Goal: Task Accomplishment & Management: Manage account settings

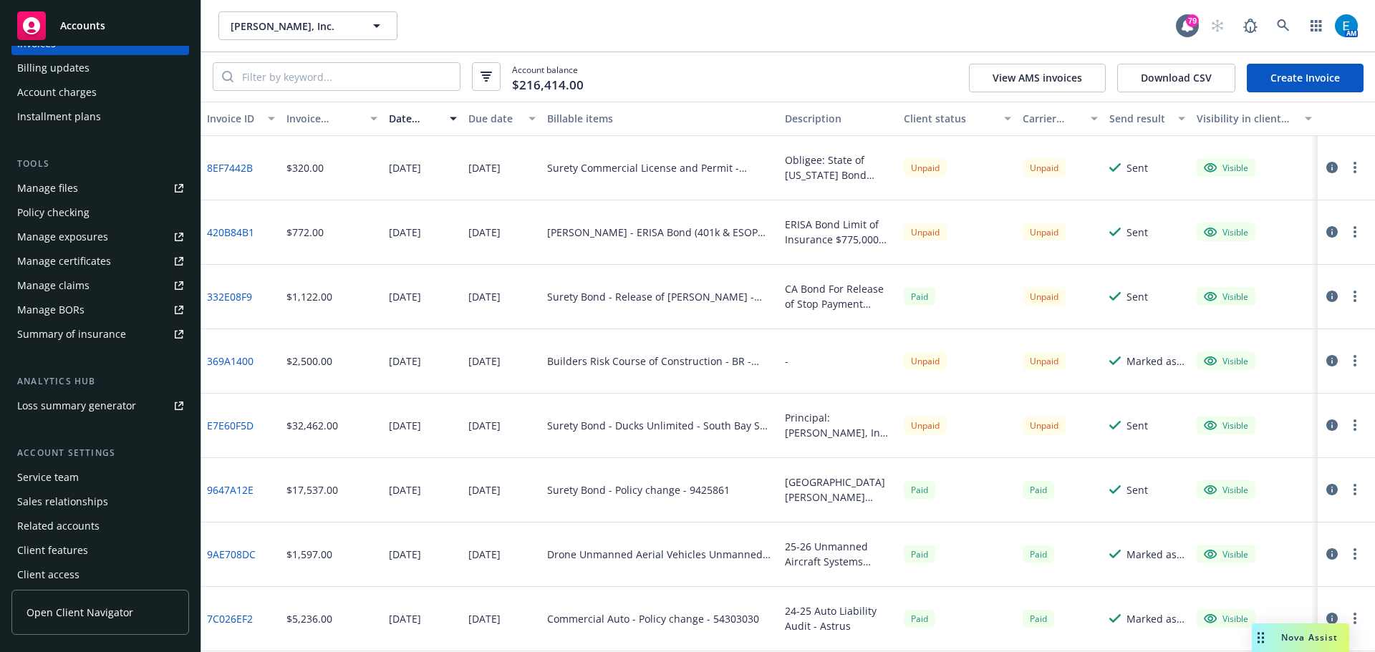
scroll to position [329, 0]
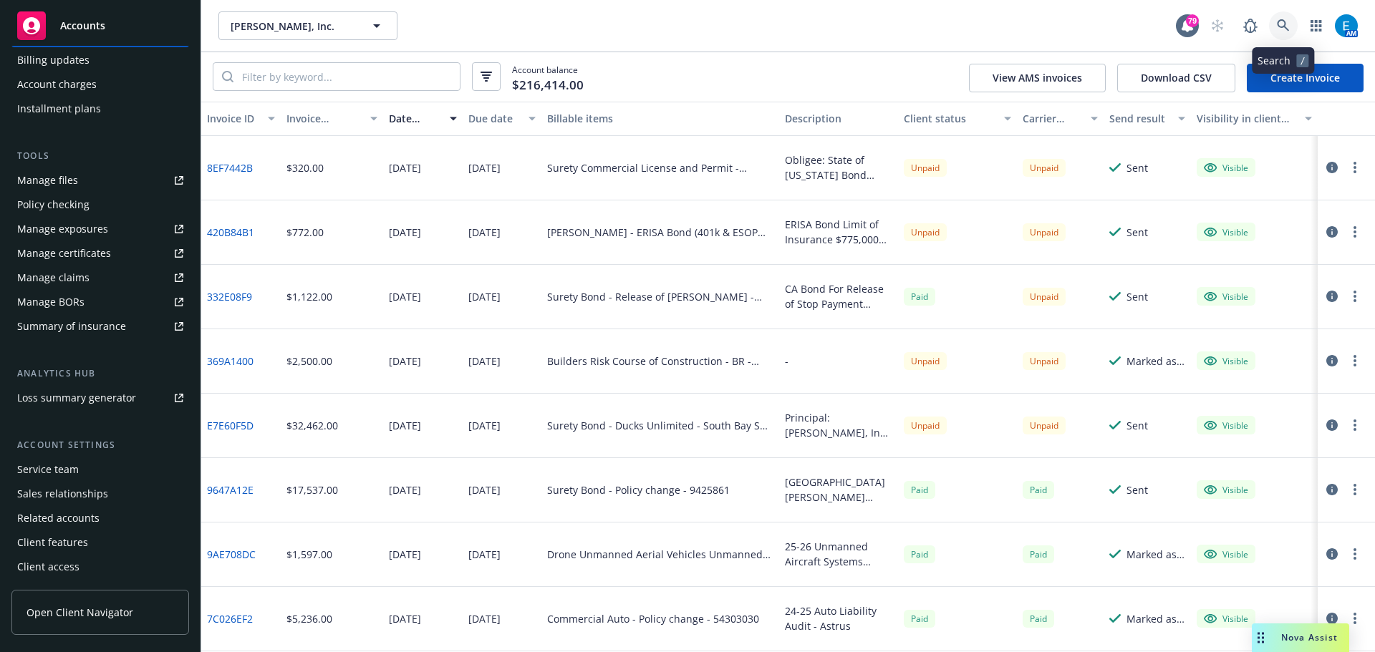
click at [1287, 26] on icon at bounding box center [1283, 25] width 13 height 13
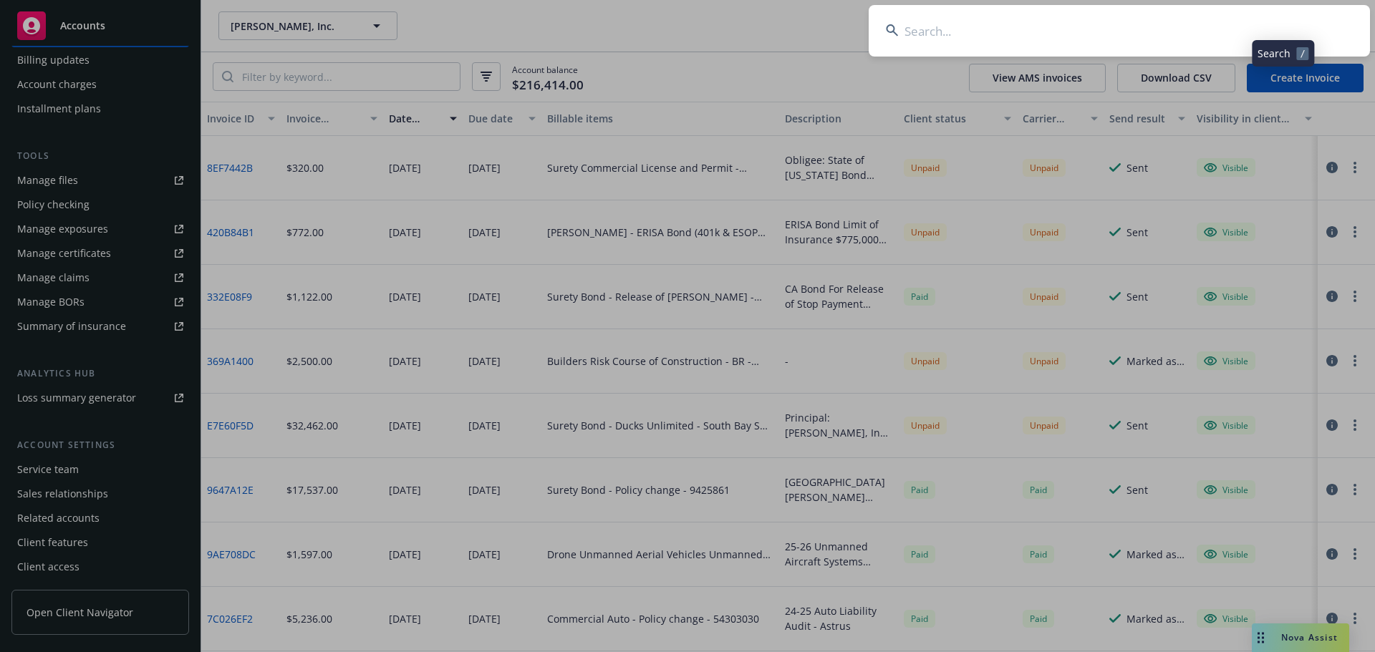
click at [1213, 25] on input at bounding box center [1119, 31] width 501 height 52
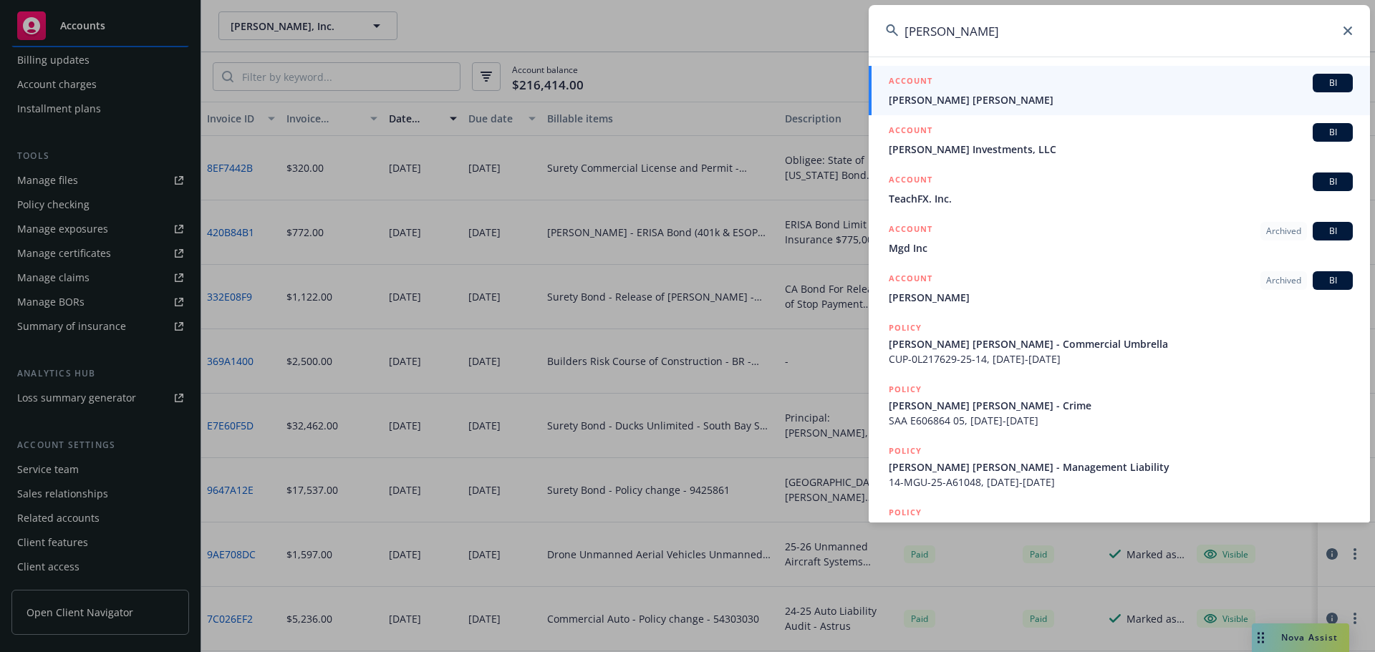
type input "[PERSON_NAME]"
click at [953, 99] on span "[PERSON_NAME] [PERSON_NAME]" at bounding box center [1121, 99] width 464 height 15
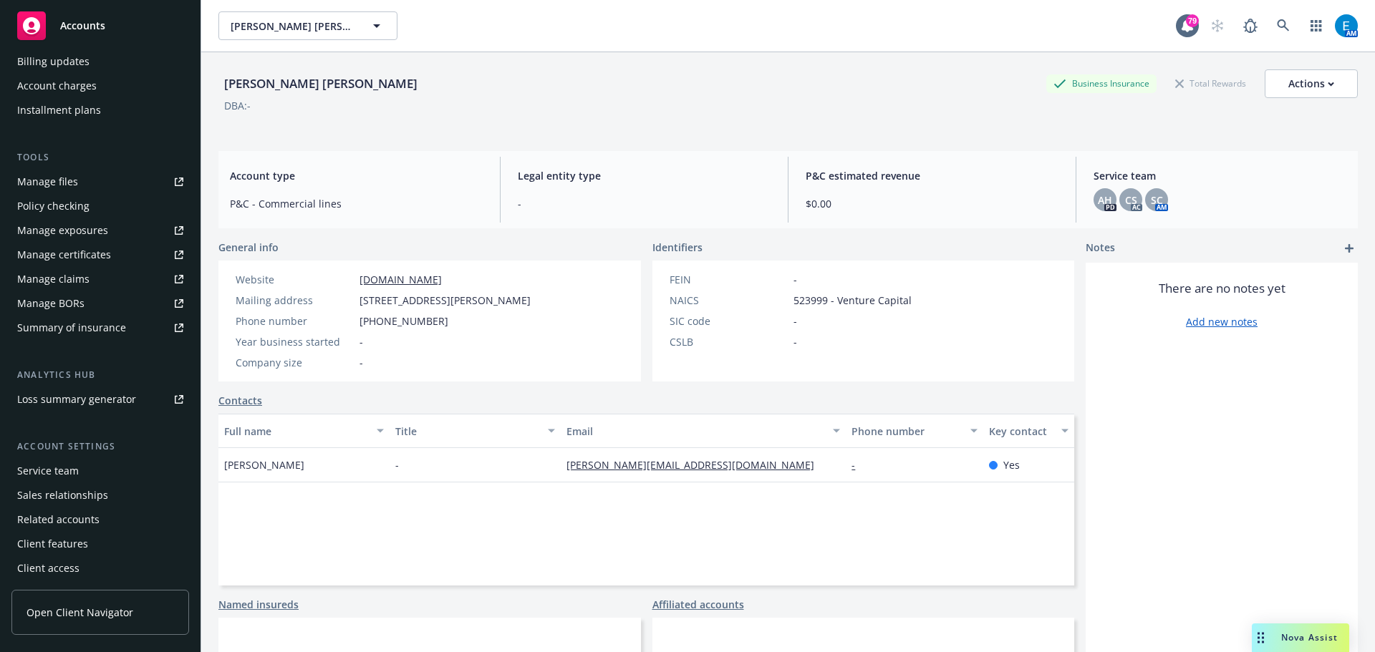
scroll to position [305, 0]
click at [65, 466] on div "Service team" at bounding box center [48, 469] width 62 height 23
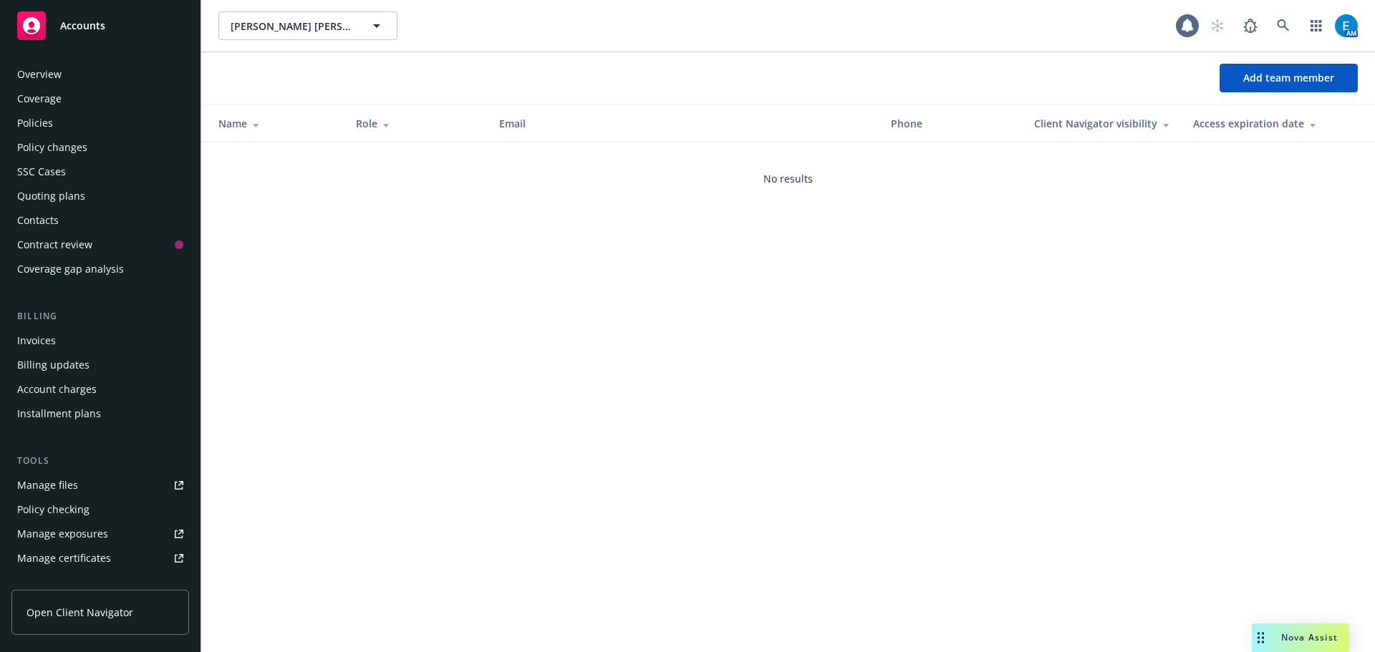
scroll to position [305, 0]
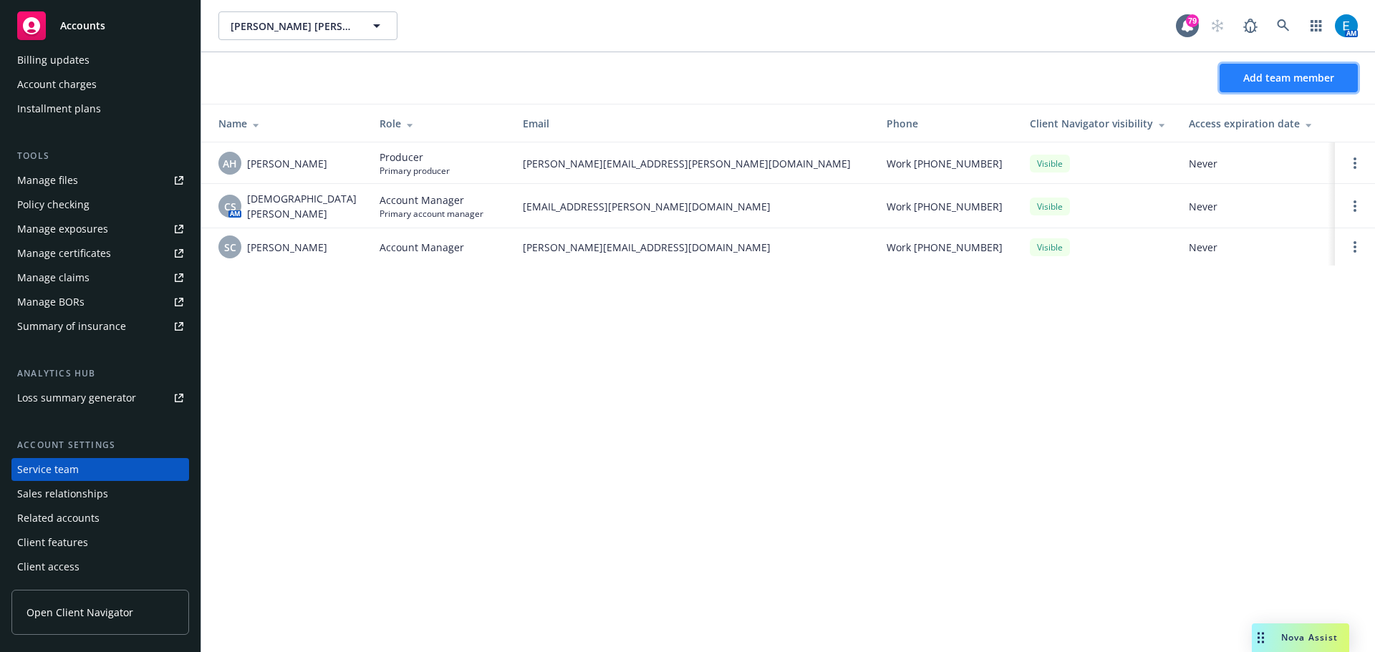
click at [1315, 77] on span "Add team member" at bounding box center [1288, 78] width 91 height 14
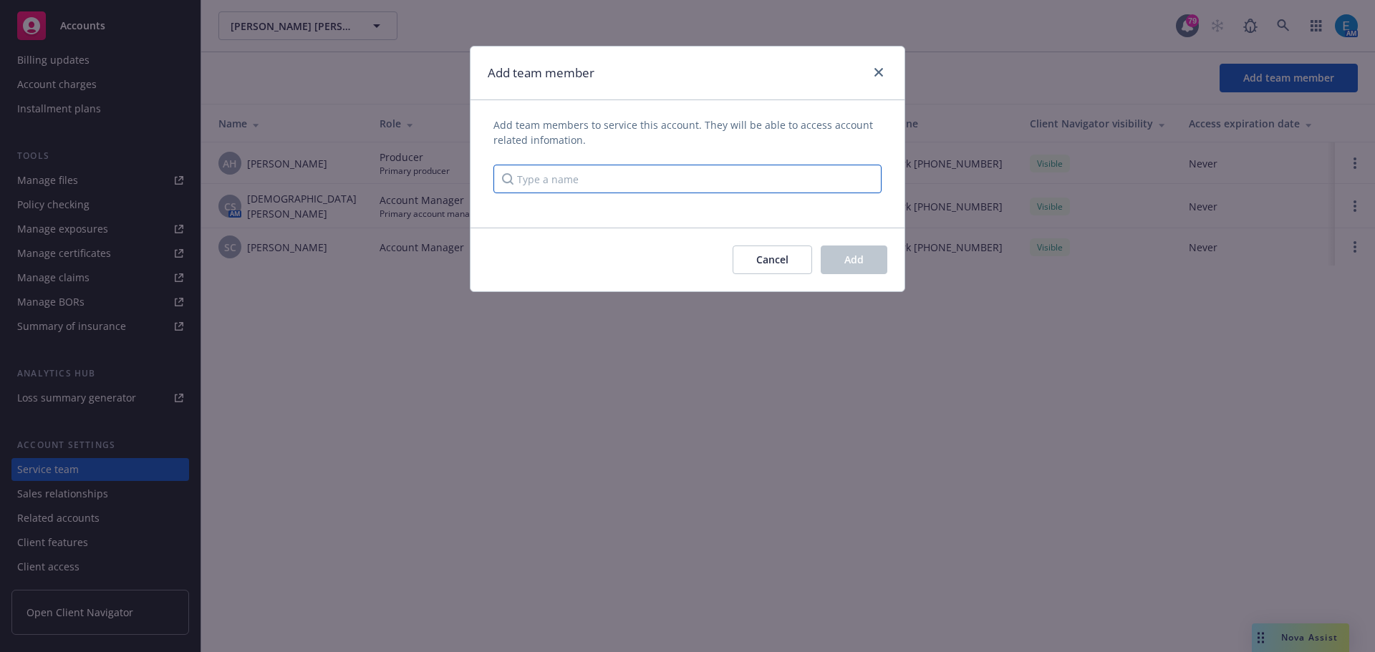
click at [781, 180] on input "Type a name" at bounding box center [687, 179] width 388 height 29
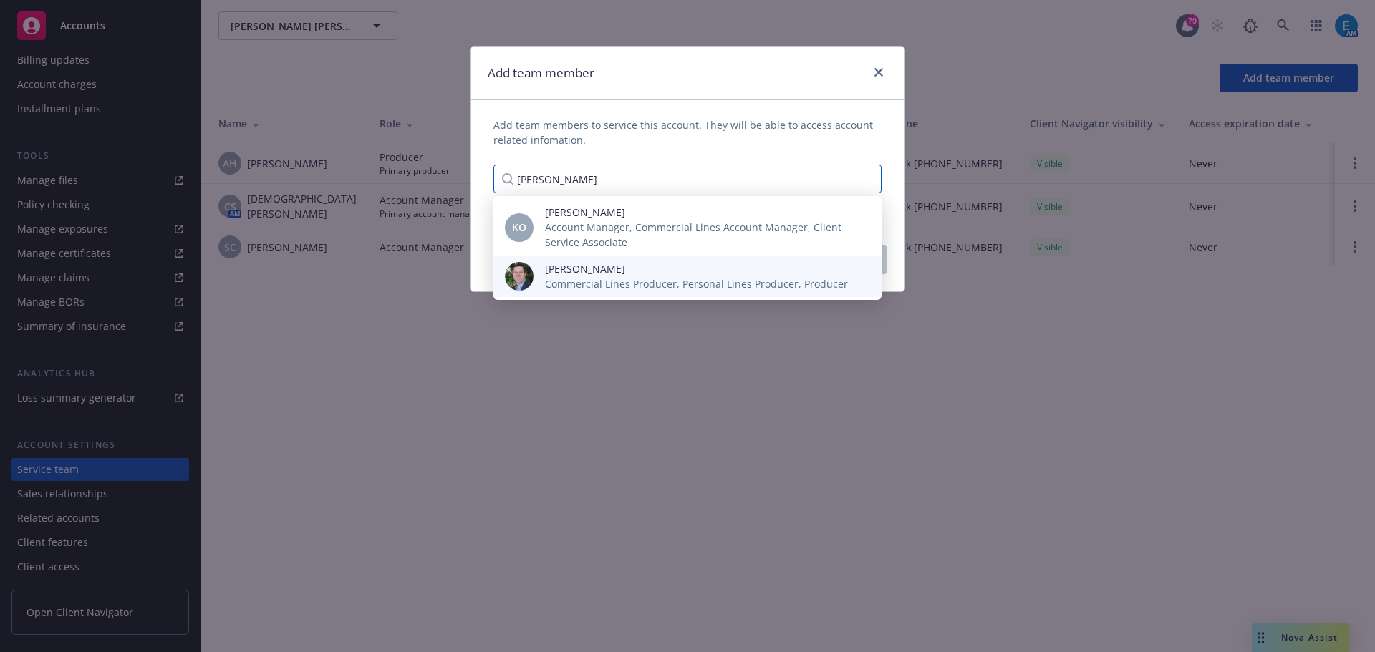
type input "[PERSON_NAME]"
click at [596, 276] on span "Commercial Lines Producer, Personal Lines Producer, Producer" at bounding box center [696, 283] width 303 height 15
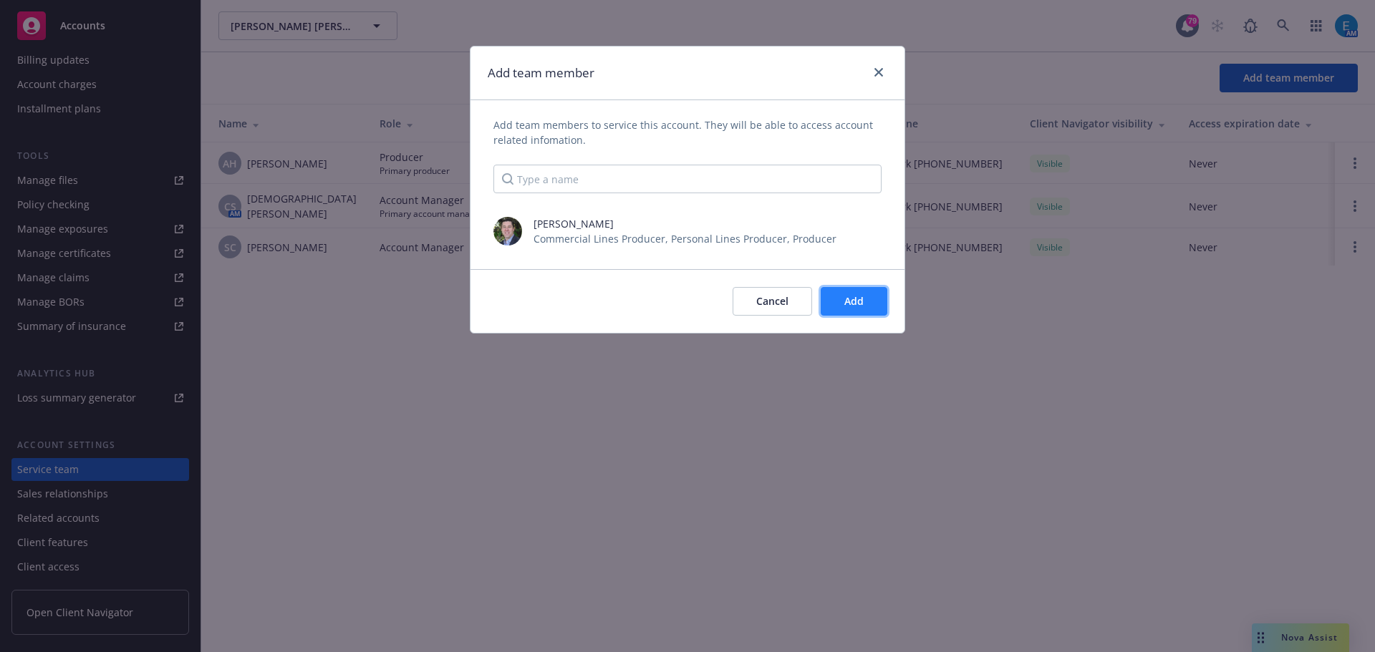
click at [872, 301] on button "Add" at bounding box center [854, 301] width 67 height 29
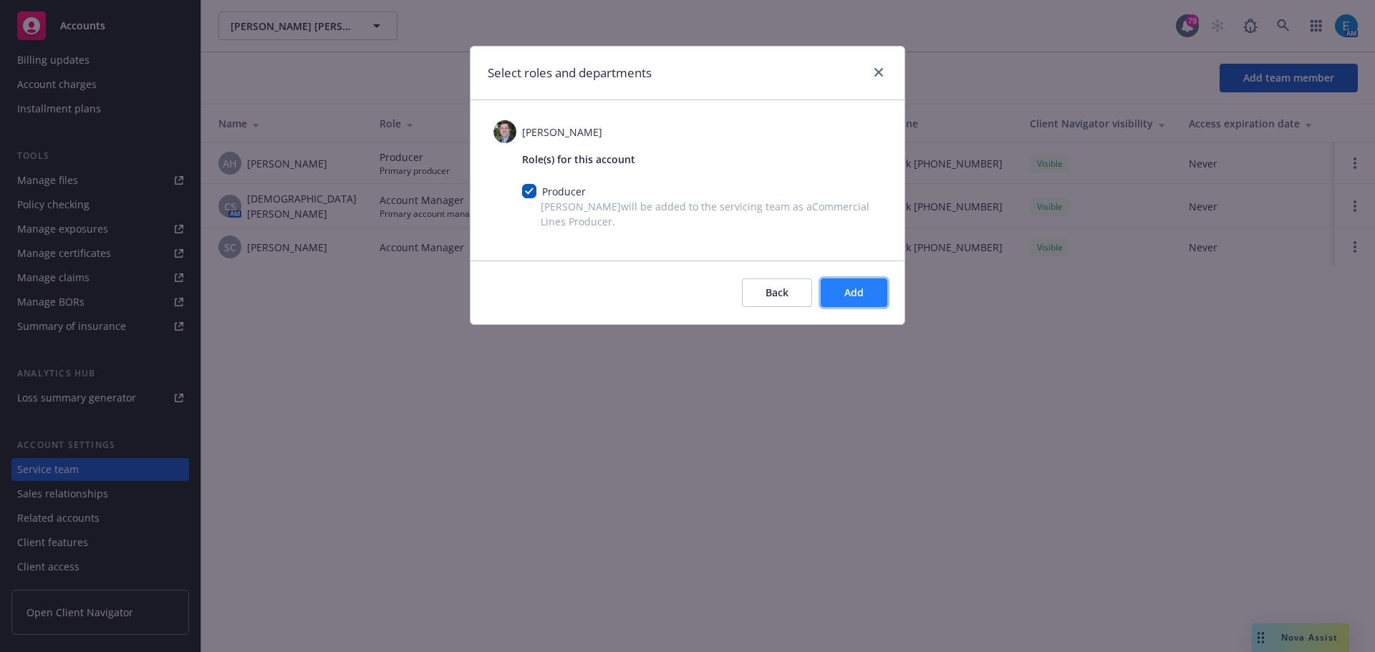
click at [864, 293] on button "Add" at bounding box center [854, 293] width 67 height 29
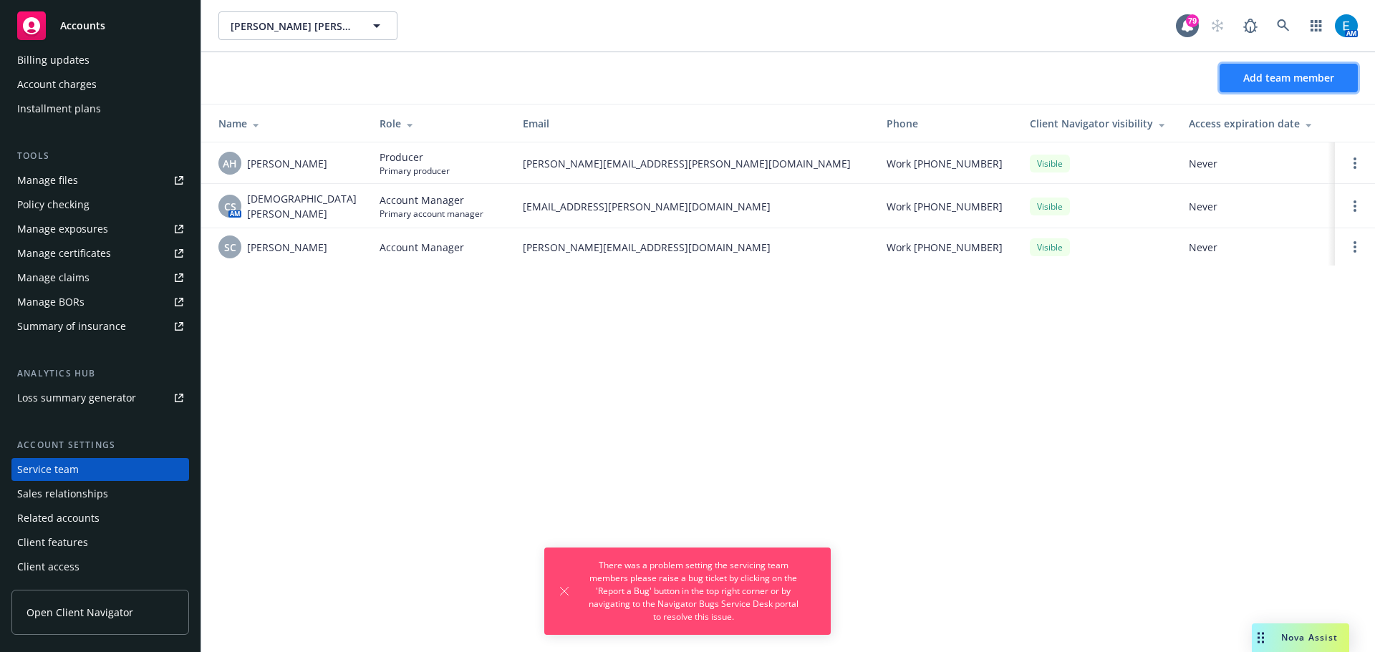
click at [1271, 79] on span "Add team member" at bounding box center [1288, 78] width 91 height 14
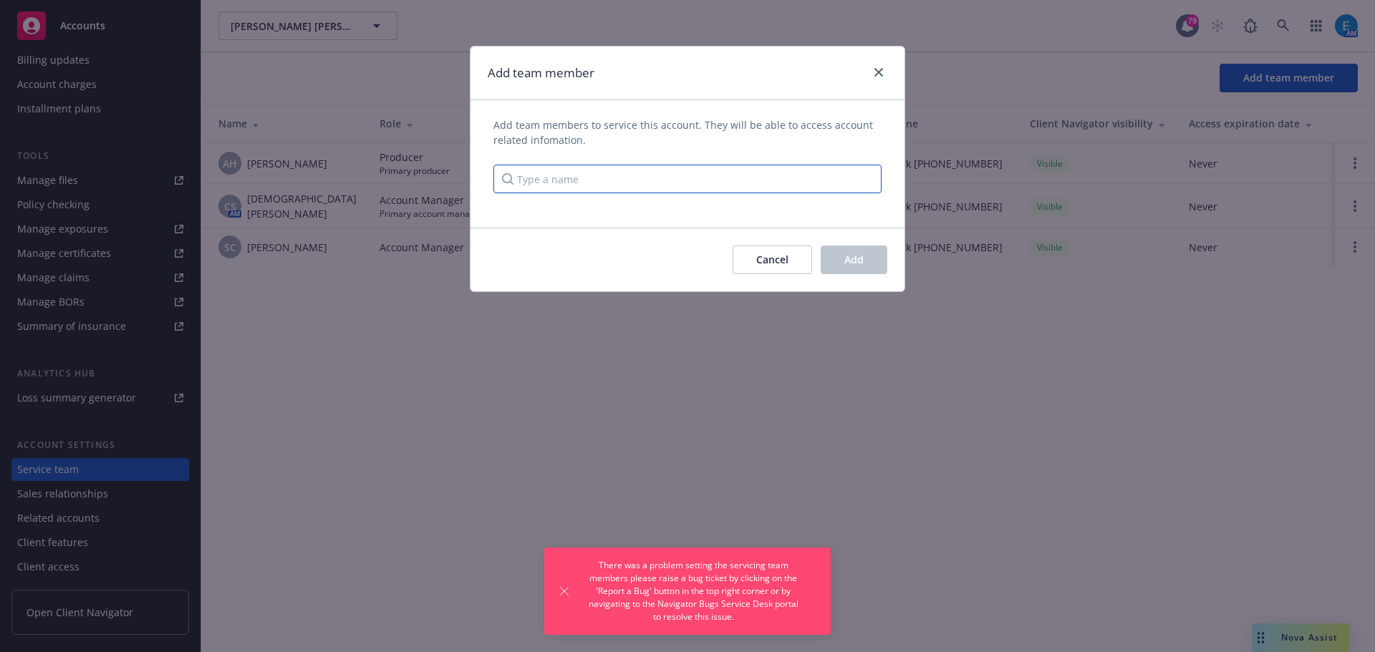
click at [731, 180] on input "Type a name" at bounding box center [687, 179] width 388 height 29
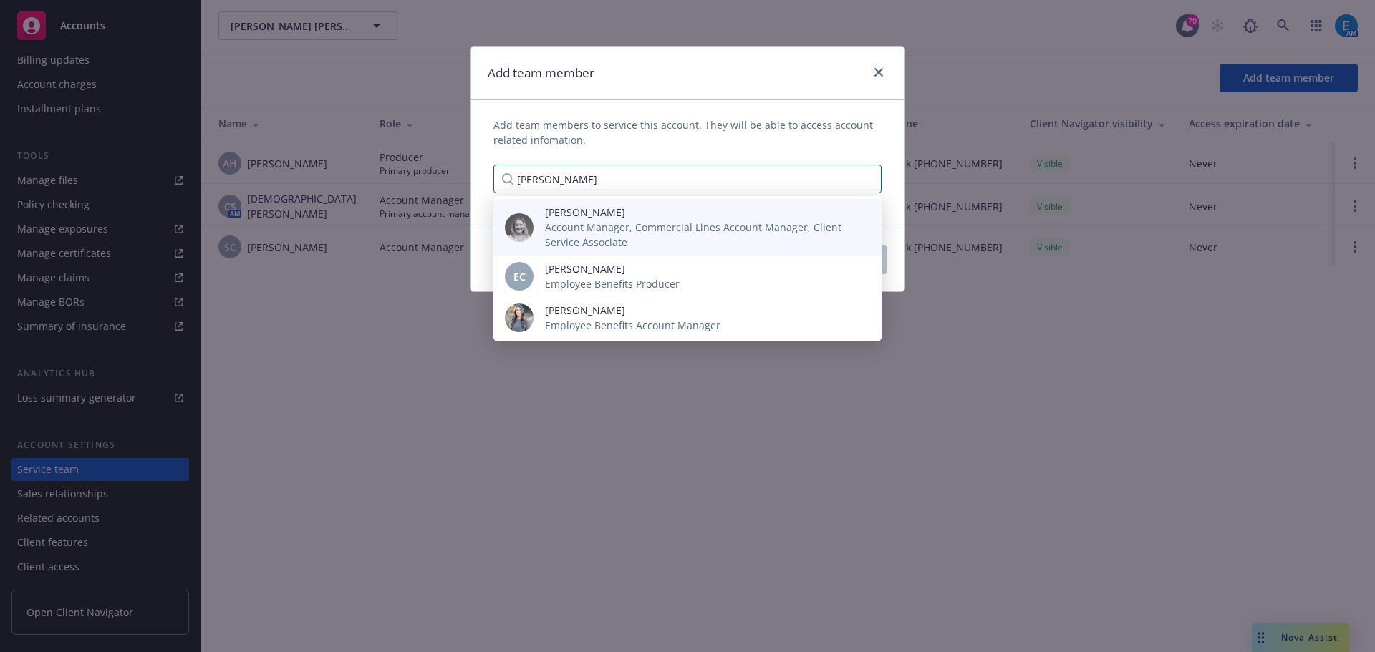
type input "[PERSON_NAME]"
click at [591, 226] on span "Account Manager, Commercial Lines Account Manager, Client Service Associate" at bounding box center [702, 235] width 314 height 30
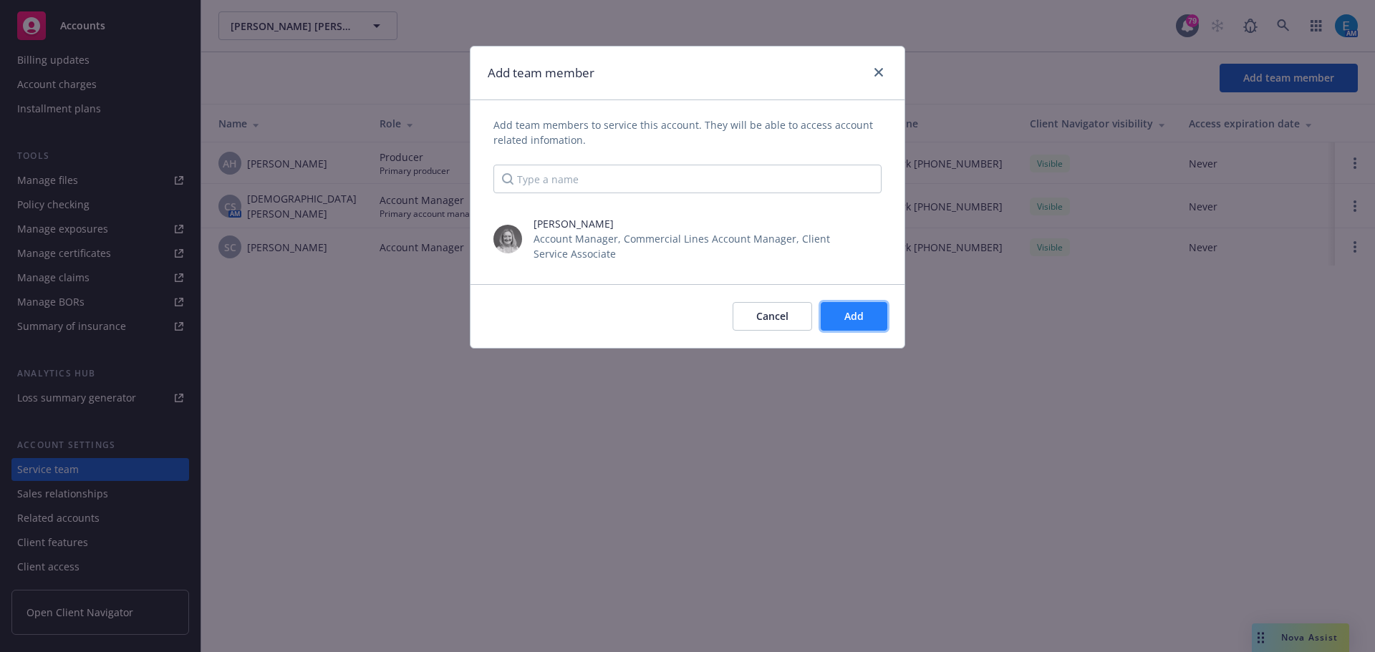
click at [867, 321] on button "Add" at bounding box center [854, 316] width 67 height 29
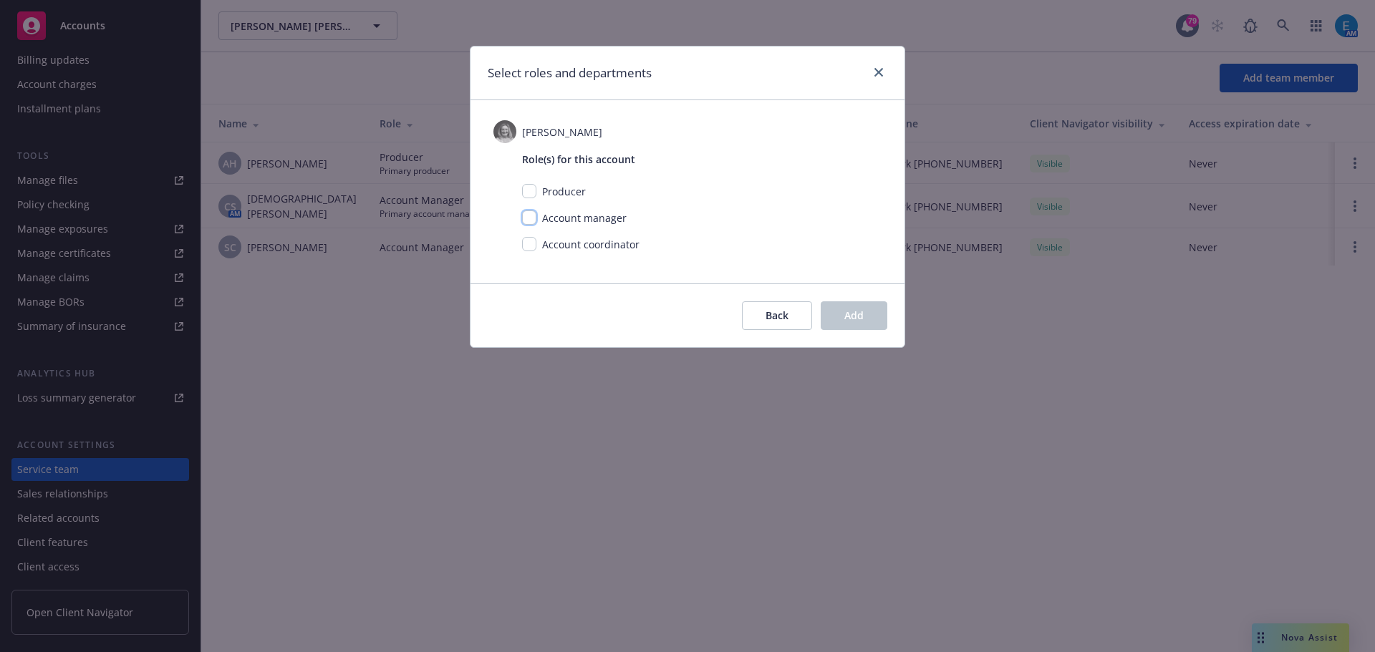
drag, startPoint x: 528, startPoint y: 219, endPoint x: 640, endPoint y: 274, distance: 124.3
click at [528, 219] on input "checkbox" at bounding box center [529, 218] width 14 height 14
checkbox input "true"
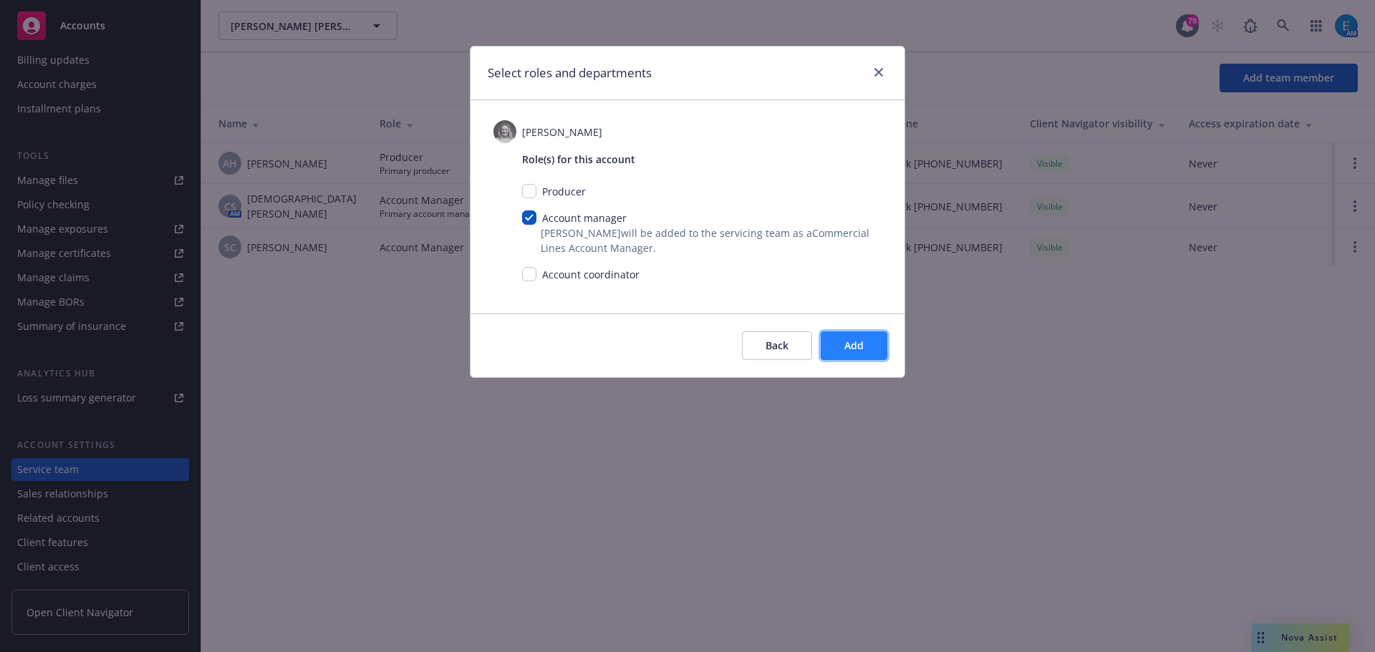
click at [868, 360] on button "Add" at bounding box center [854, 346] width 67 height 29
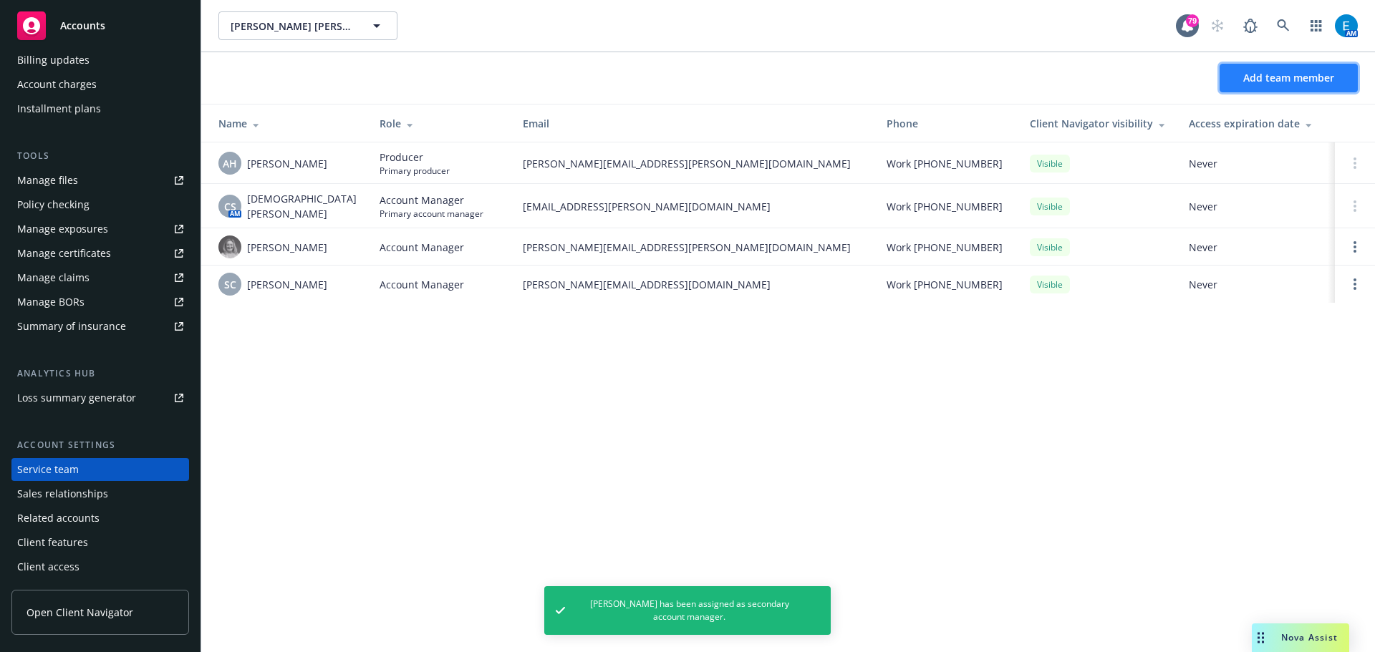
click at [1294, 74] on span "Add team member" at bounding box center [1288, 78] width 91 height 14
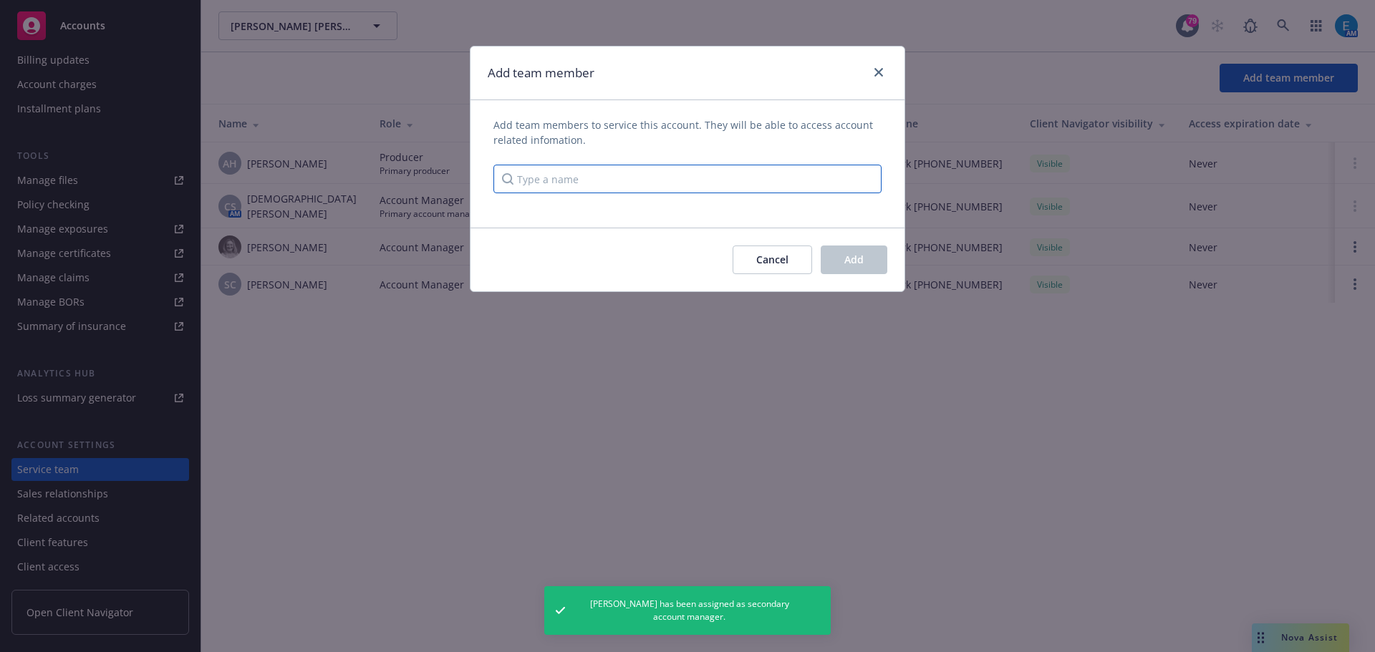
click at [544, 187] on input "Type a name" at bounding box center [687, 179] width 388 height 29
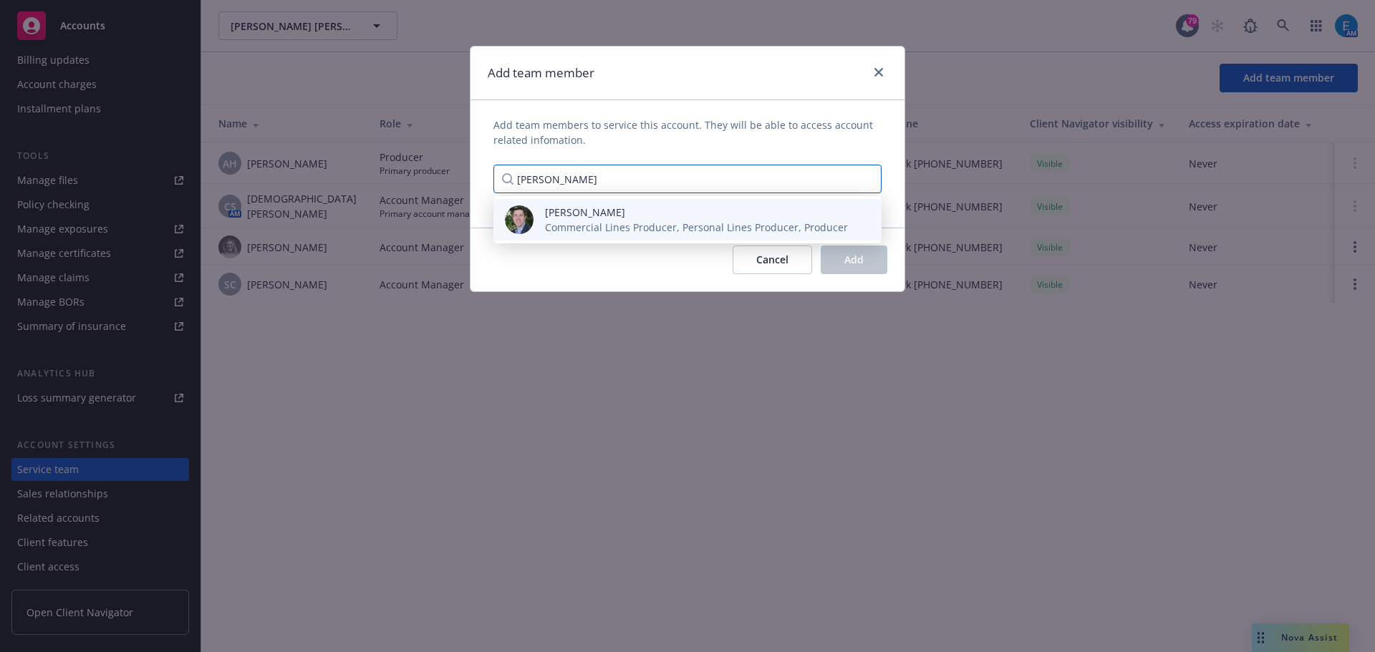
type input "[PERSON_NAME]"
click at [569, 218] on span "[PERSON_NAME]" at bounding box center [696, 212] width 303 height 15
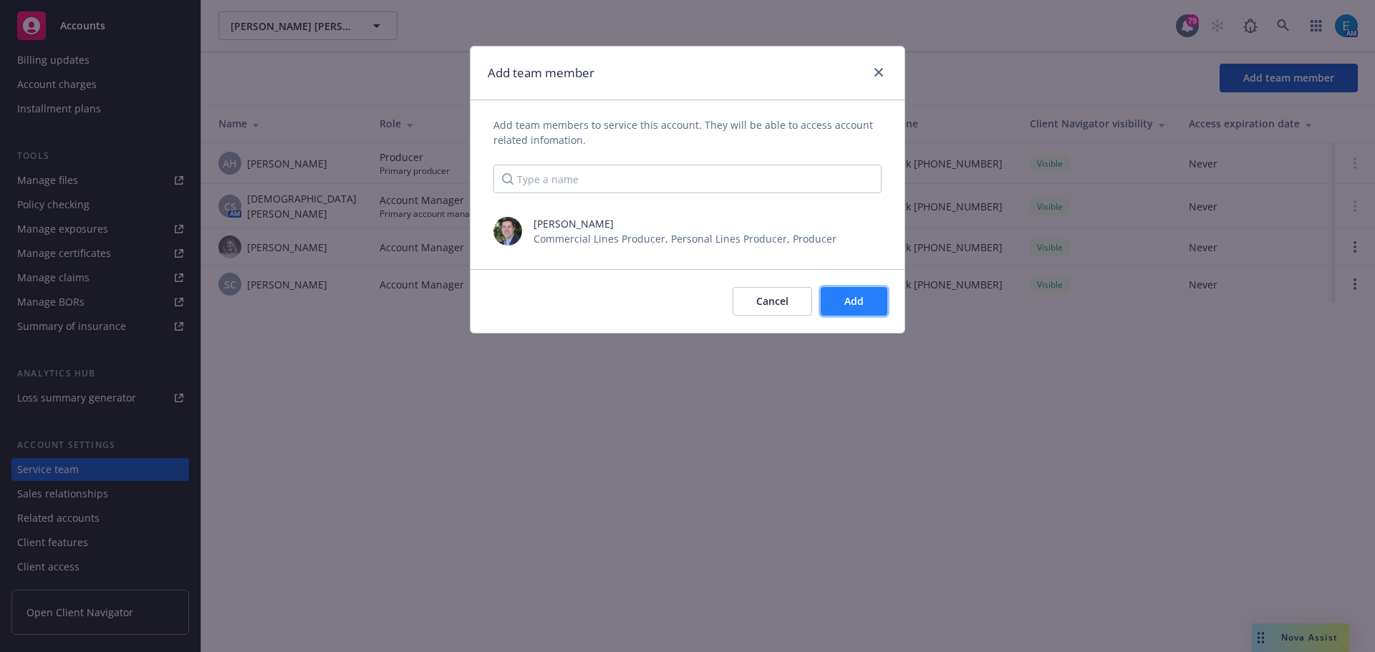
click at [843, 307] on button "Add" at bounding box center [854, 301] width 67 height 29
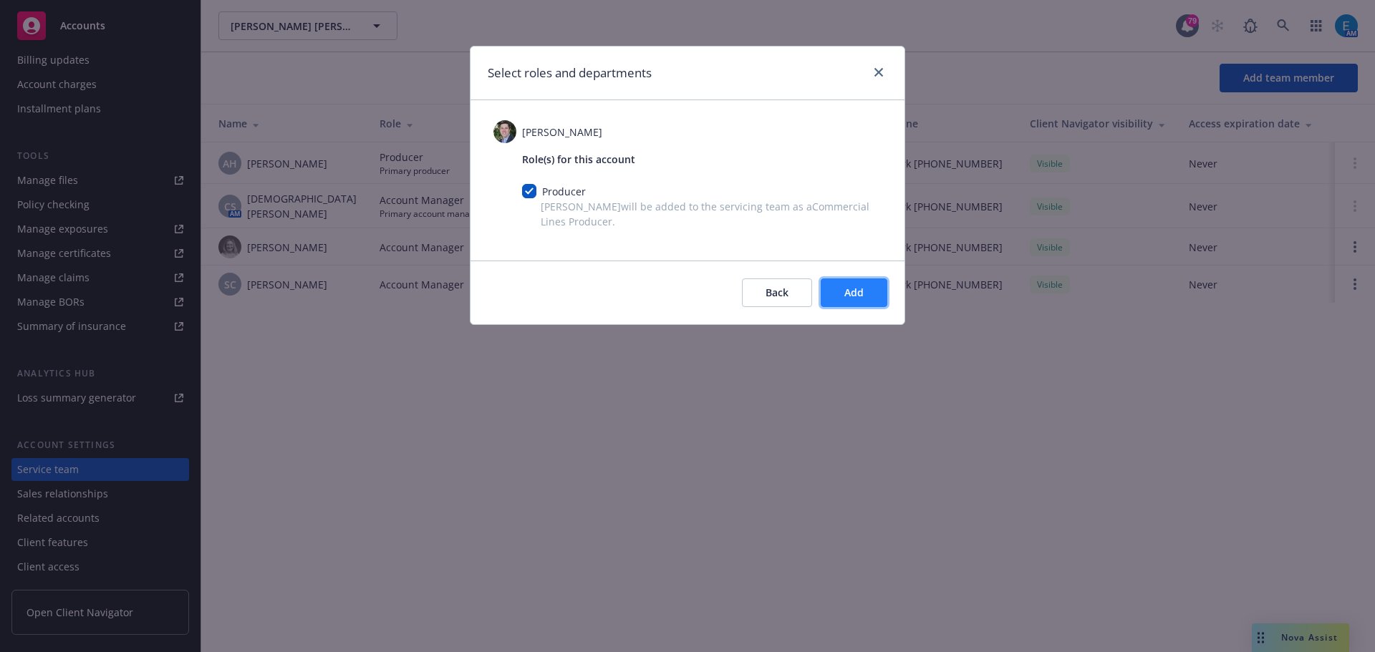
click at [869, 296] on button "Add" at bounding box center [854, 293] width 67 height 29
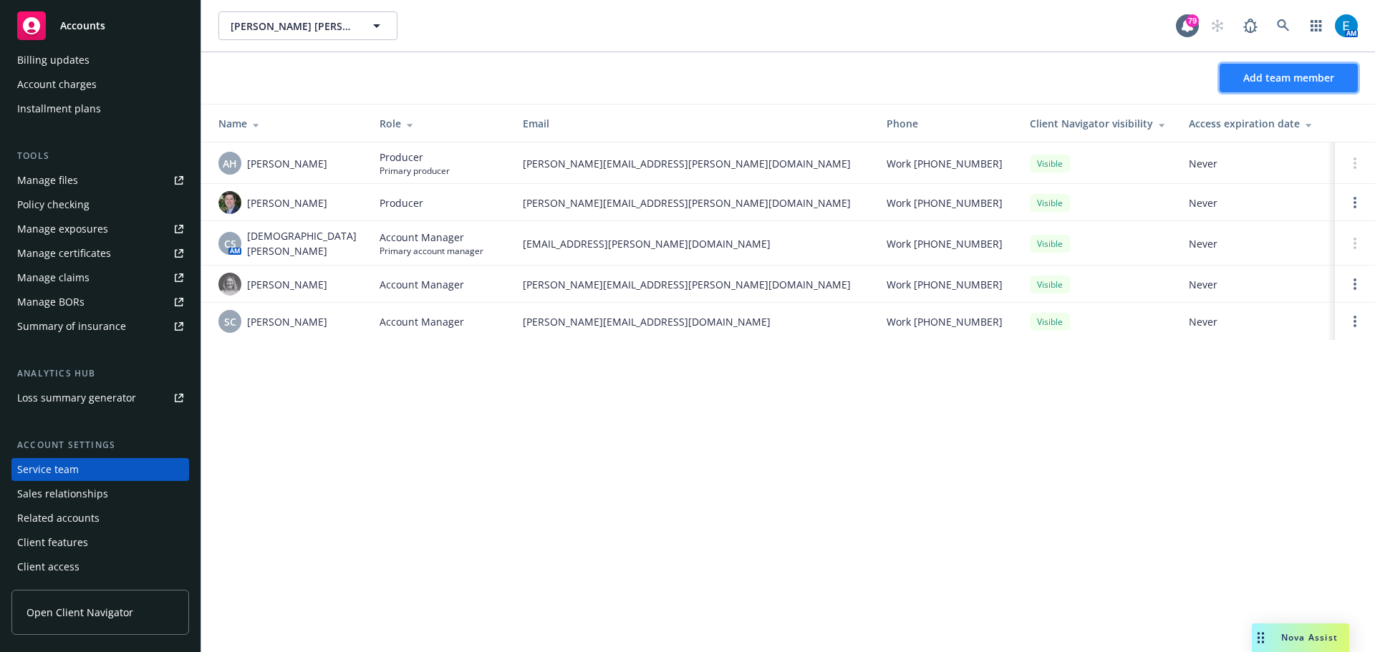
click at [1294, 76] on span "Add team member" at bounding box center [1288, 78] width 91 height 14
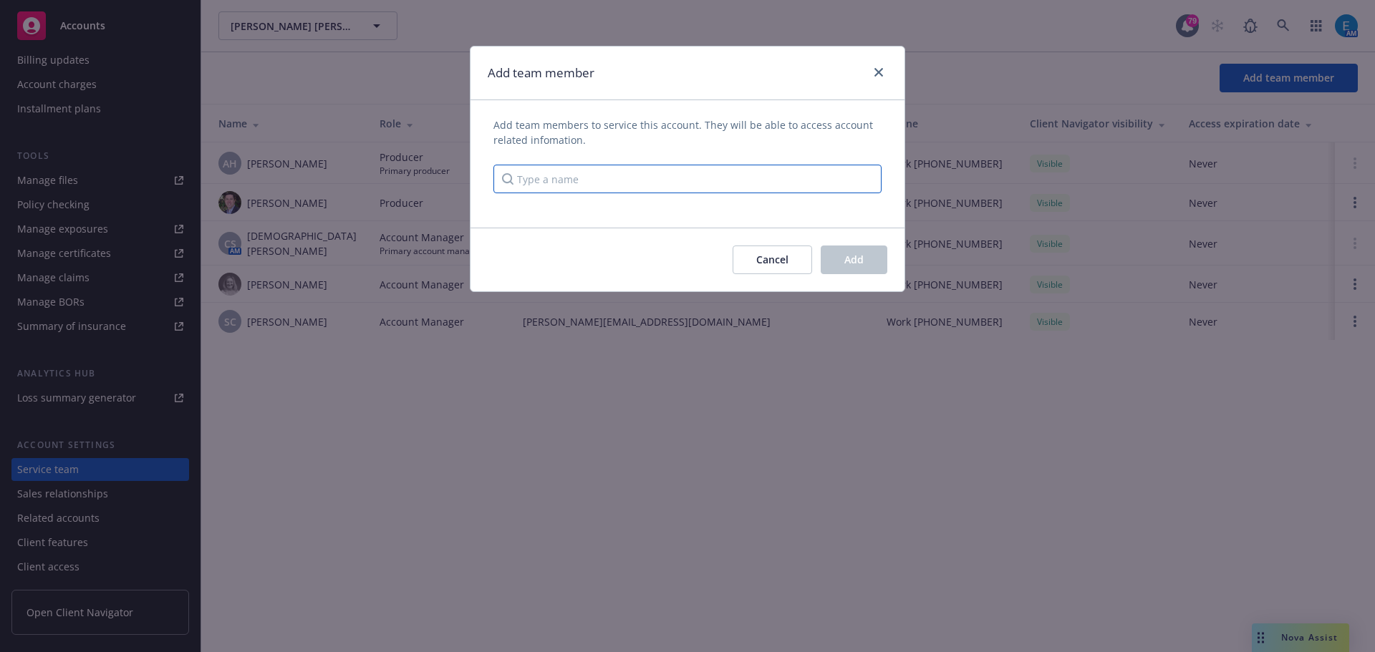
drag, startPoint x: 813, startPoint y: 181, endPoint x: 845, endPoint y: 181, distance: 32.2
click at [812, 180] on input "Type a name" at bounding box center [687, 179] width 388 height 29
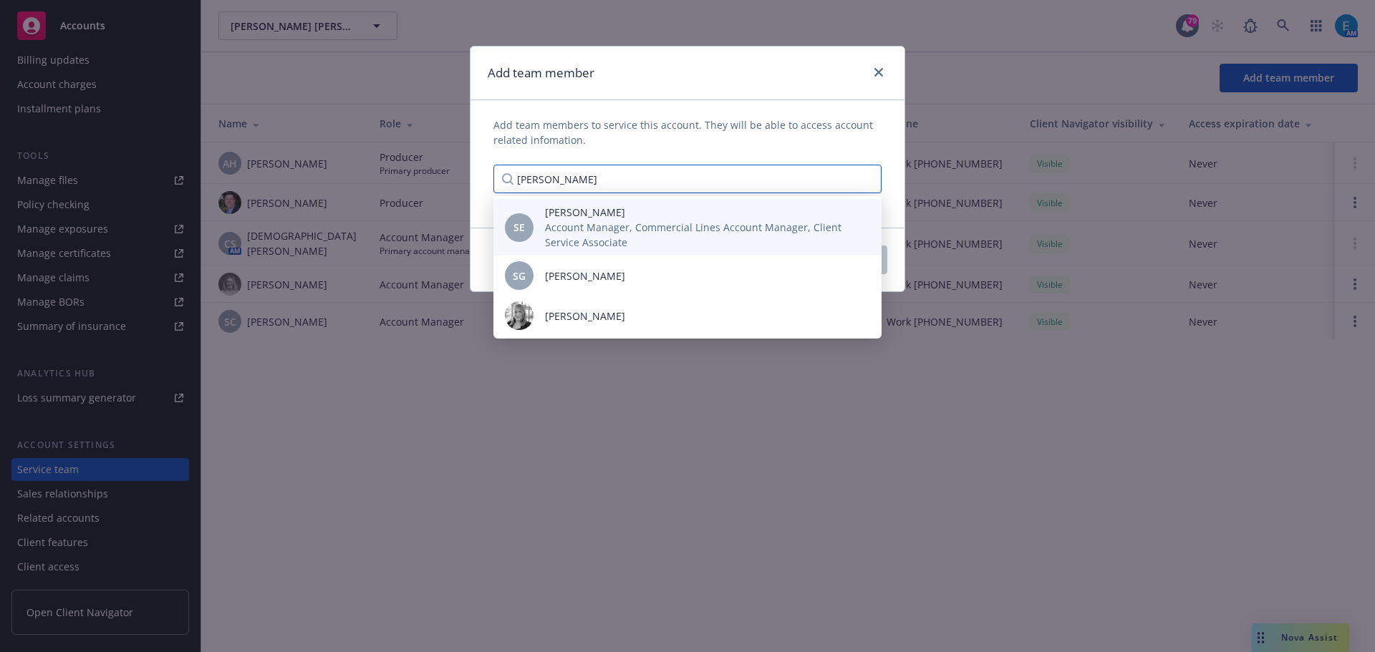
type input "[PERSON_NAME]"
click at [555, 213] on span "[PERSON_NAME]" at bounding box center [702, 212] width 314 height 15
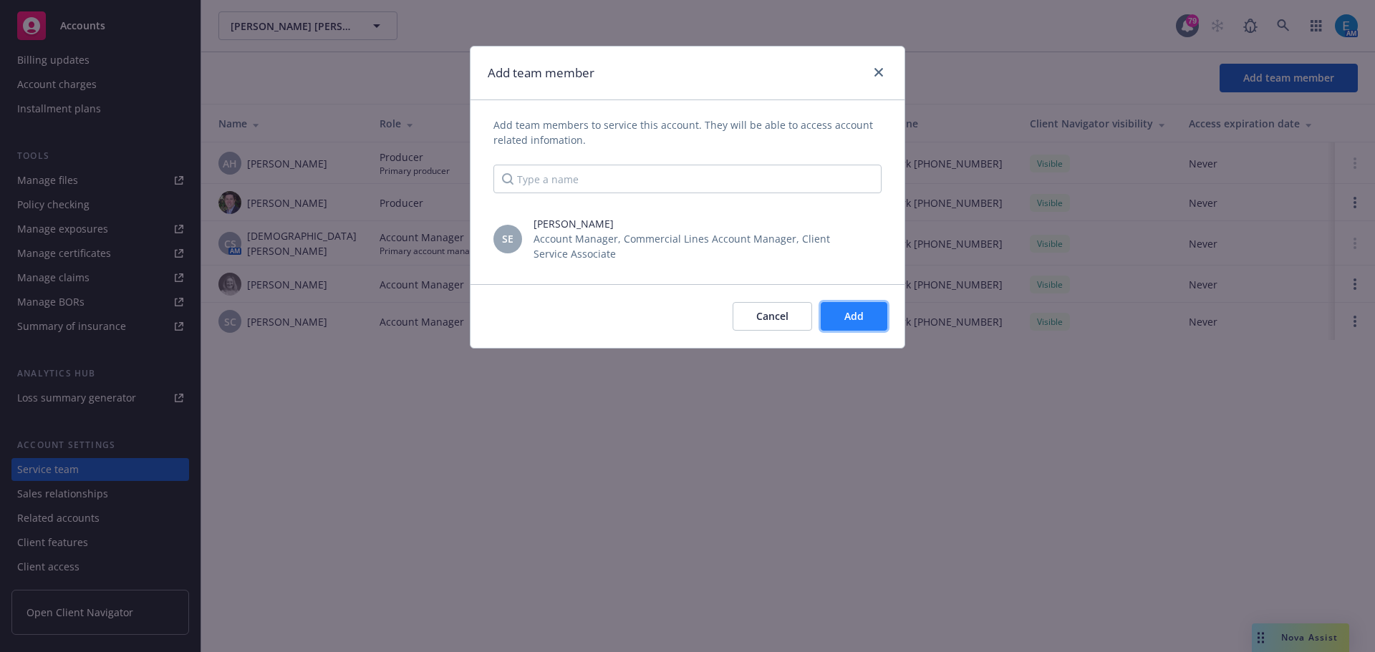
click at [846, 316] on span "Add" at bounding box center [853, 316] width 19 height 14
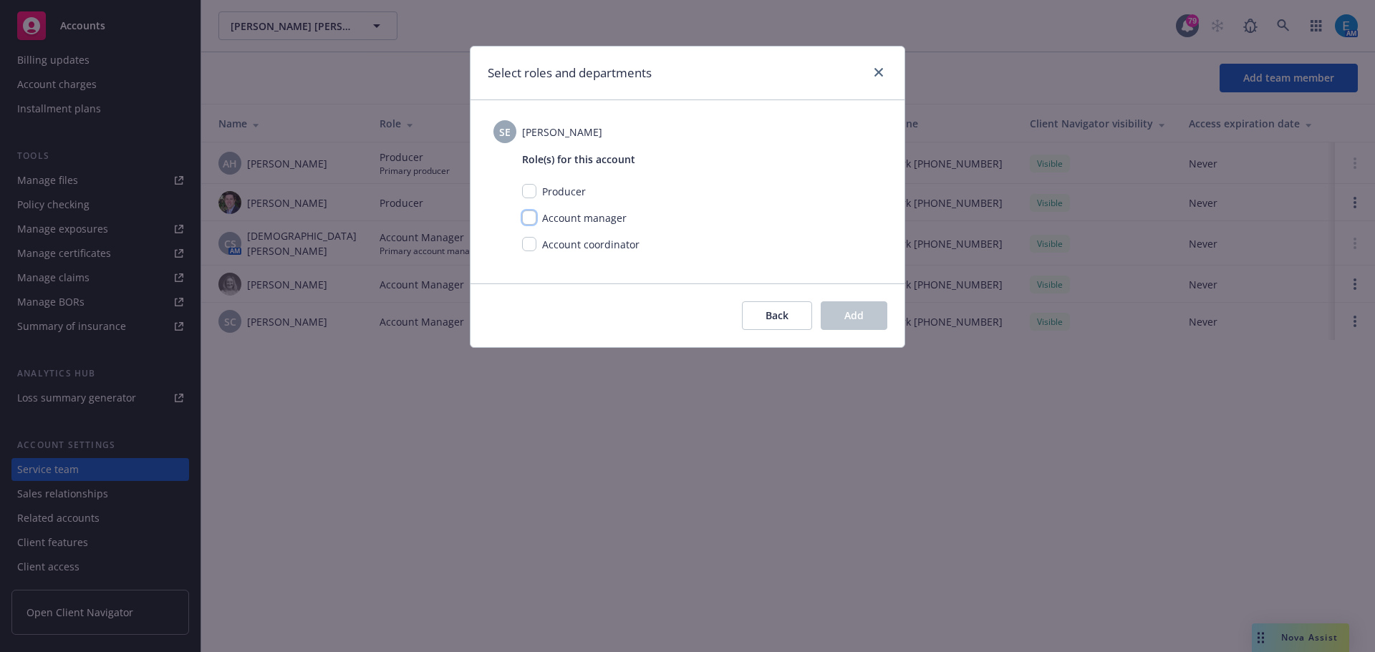
click at [530, 215] on input "checkbox" at bounding box center [529, 218] width 14 height 14
checkbox input "true"
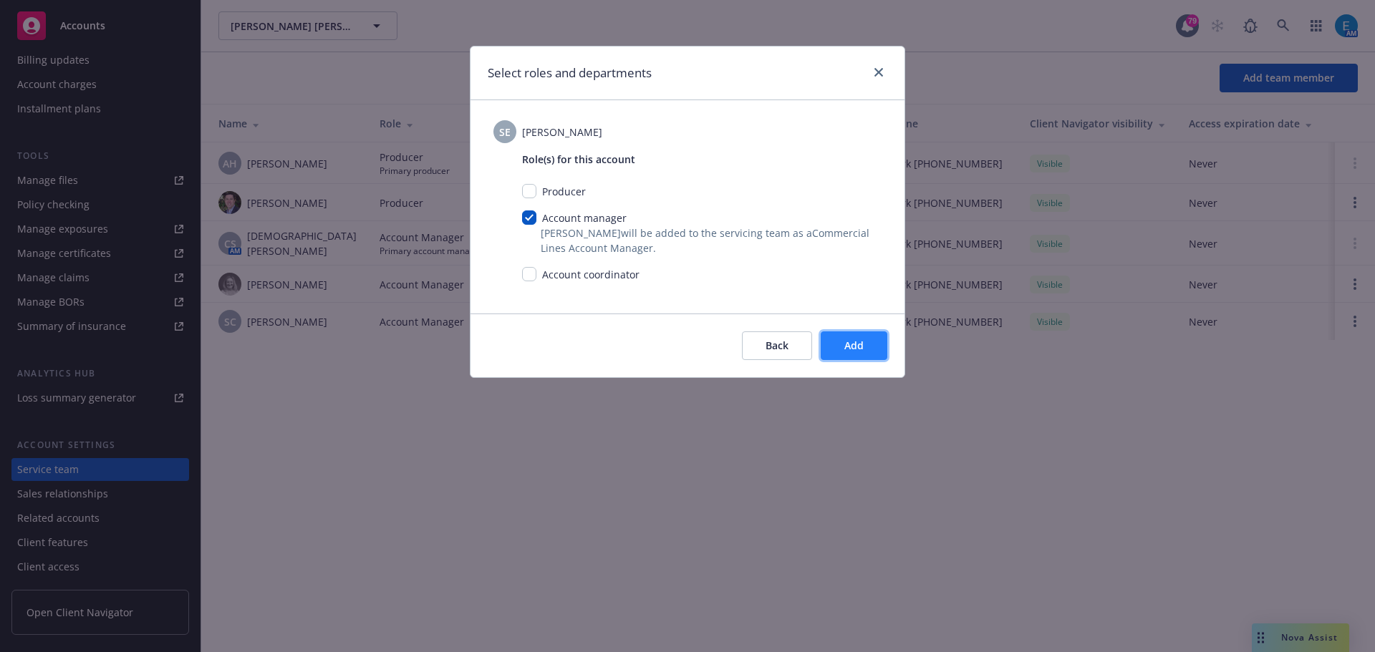
click at [844, 350] on button "Add" at bounding box center [854, 346] width 67 height 29
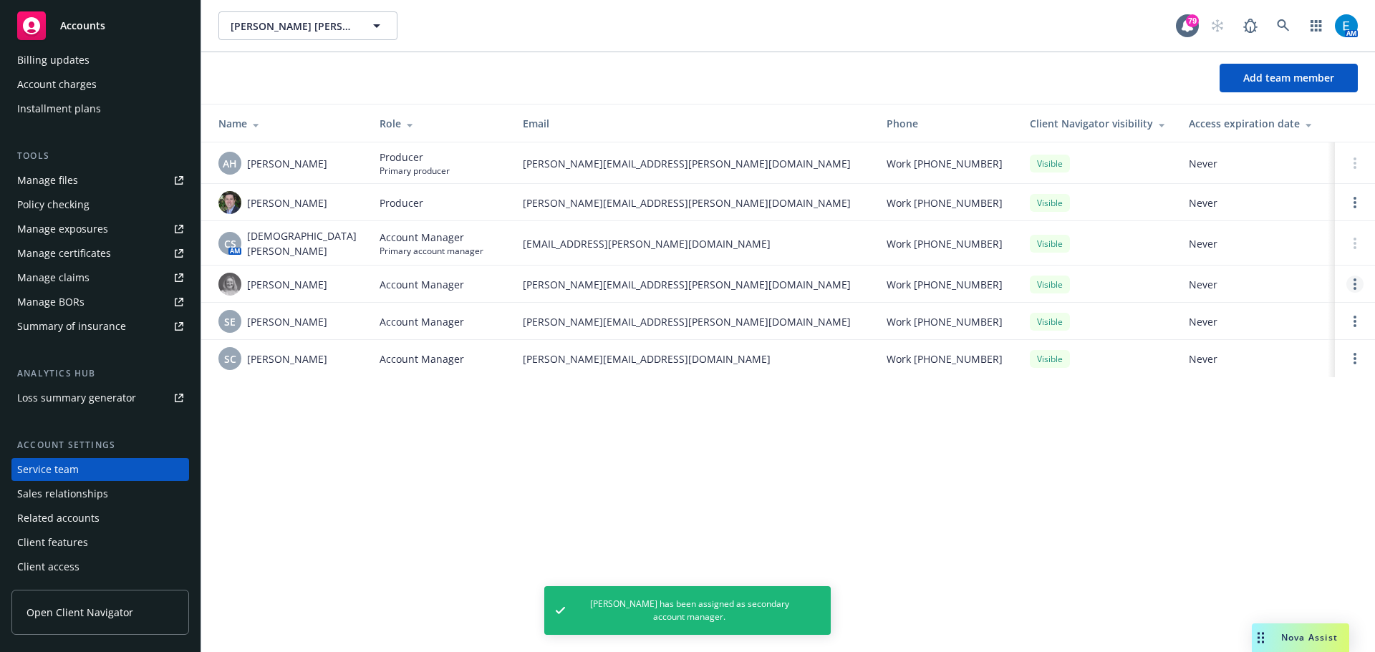
click at [1355, 284] on icon "Open options" at bounding box center [1355, 284] width 3 height 11
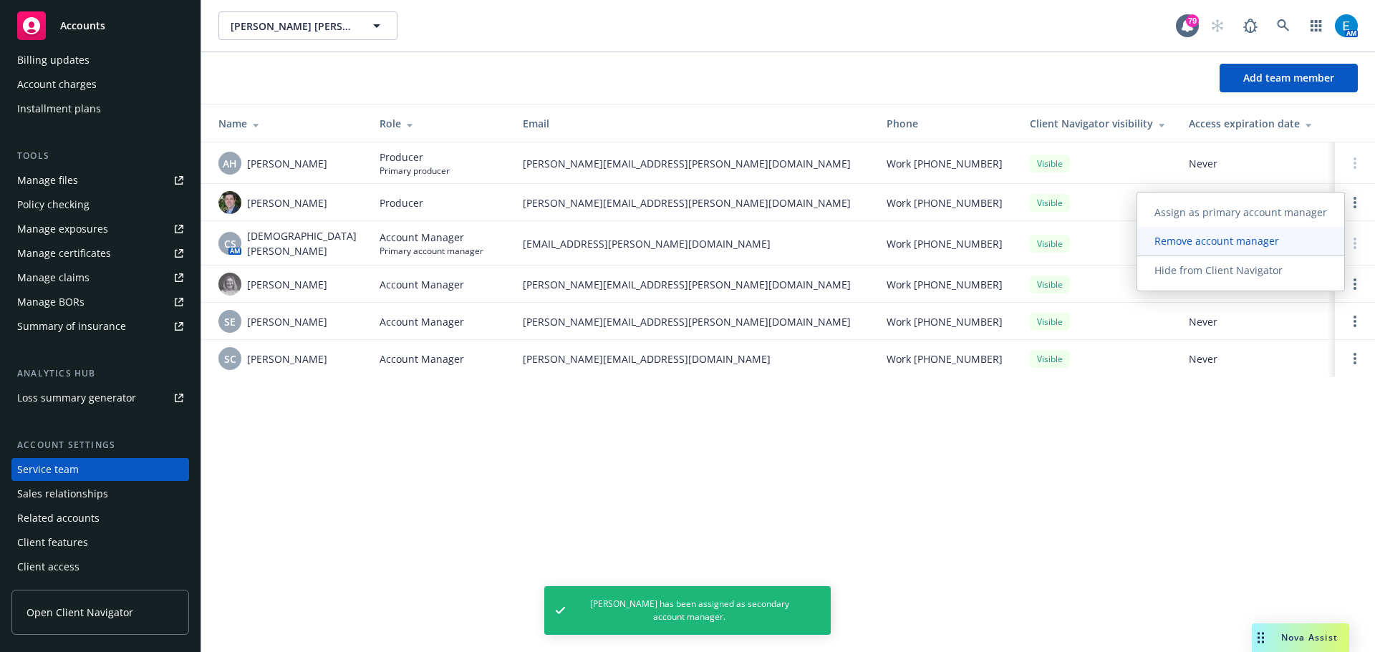
click at [1266, 244] on span "Remove account manager" at bounding box center [1216, 241] width 159 height 14
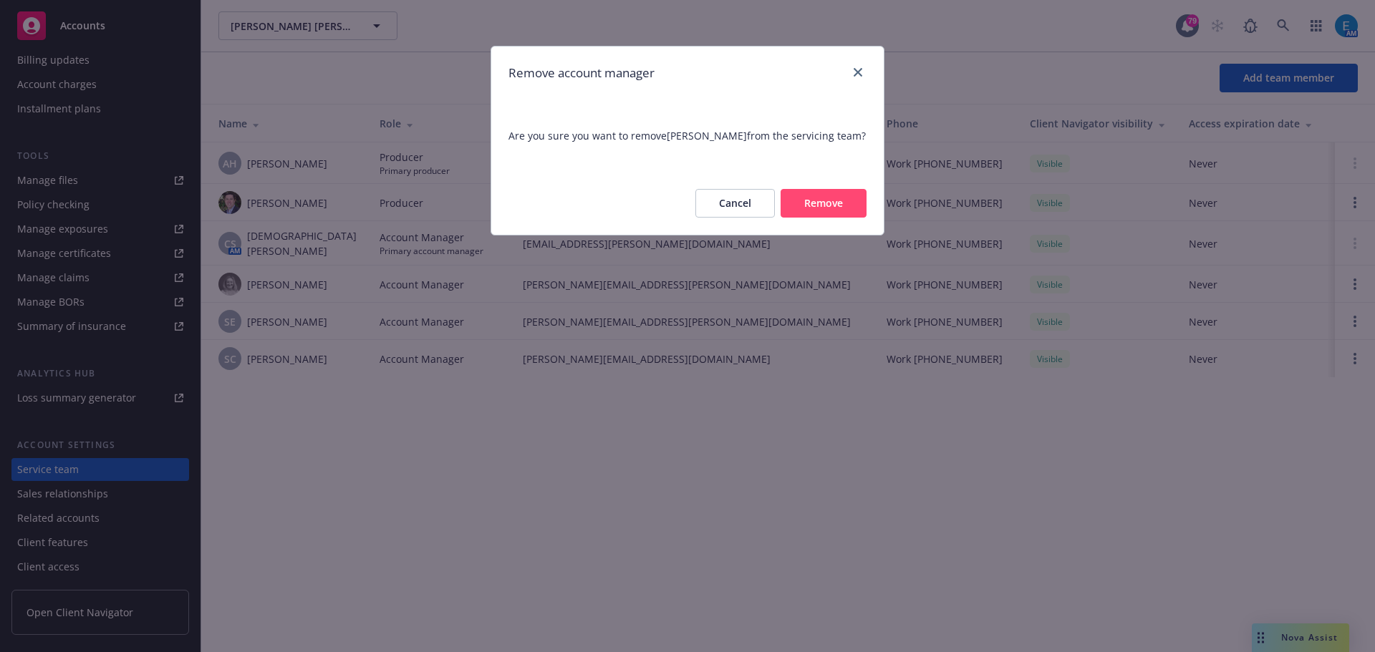
click at [835, 193] on button "Remove" at bounding box center [824, 203] width 86 height 29
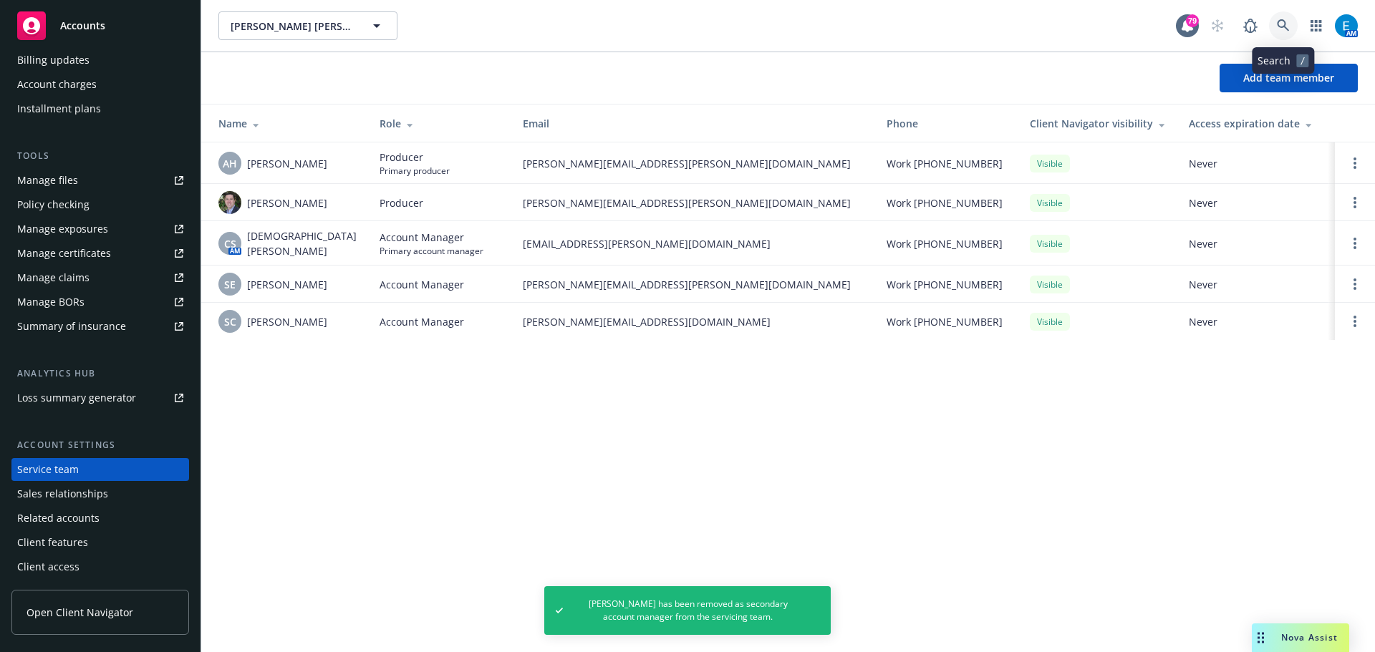
click at [1282, 21] on icon at bounding box center [1283, 25] width 13 height 13
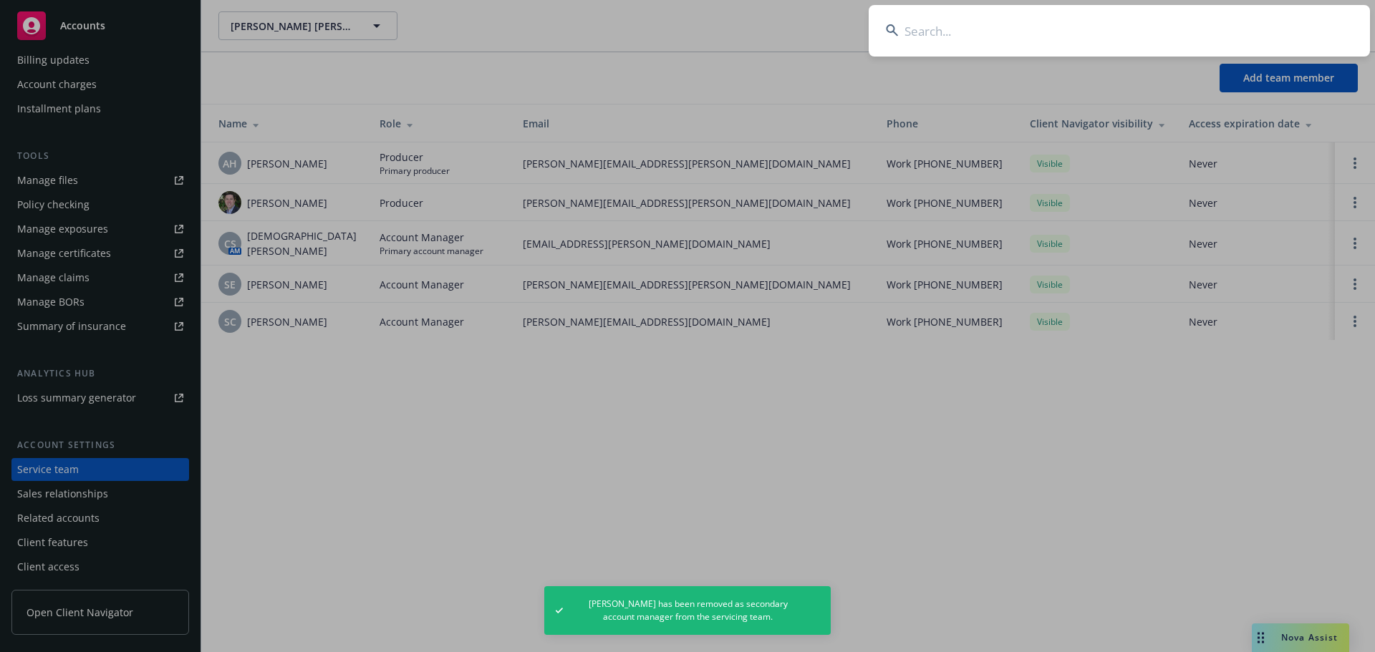
click at [1177, 29] on input at bounding box center [1119, 31] width 501 height 52
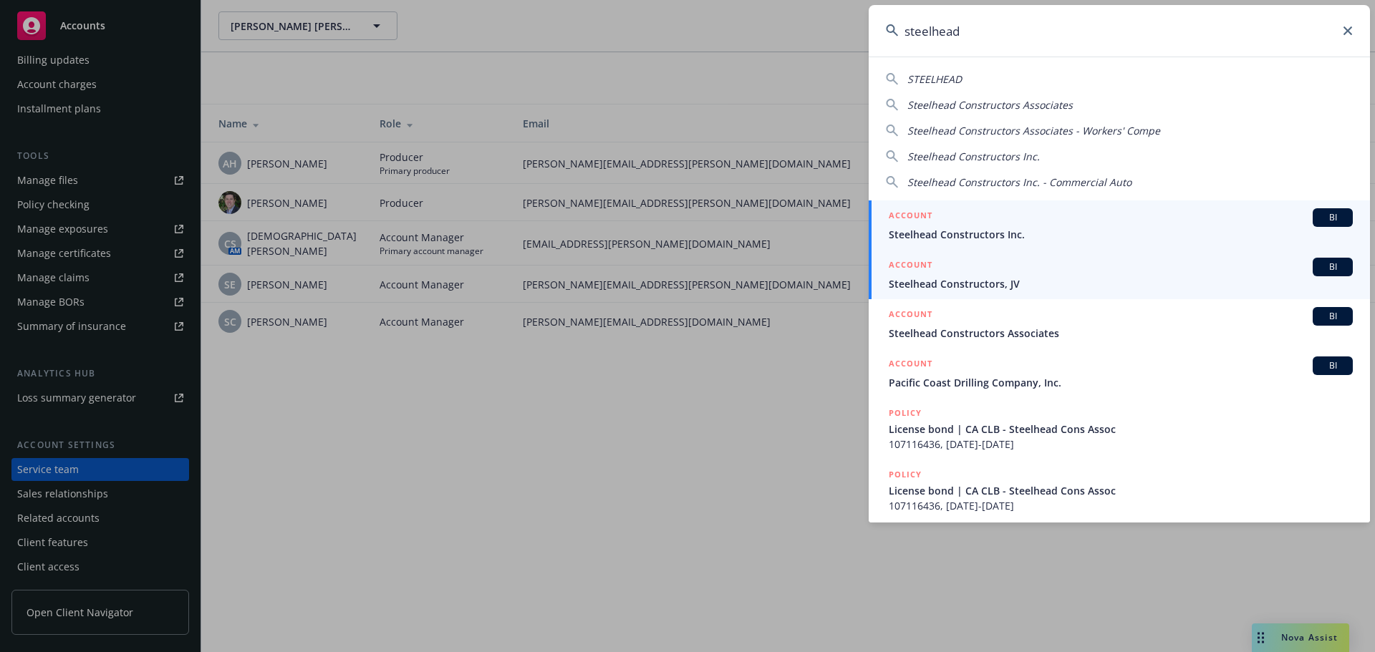
type input "steelhead"
click at [972, 282] on span "Steelhead Constructors, JV" at bounding box center [1121, 283] width 464 height 15
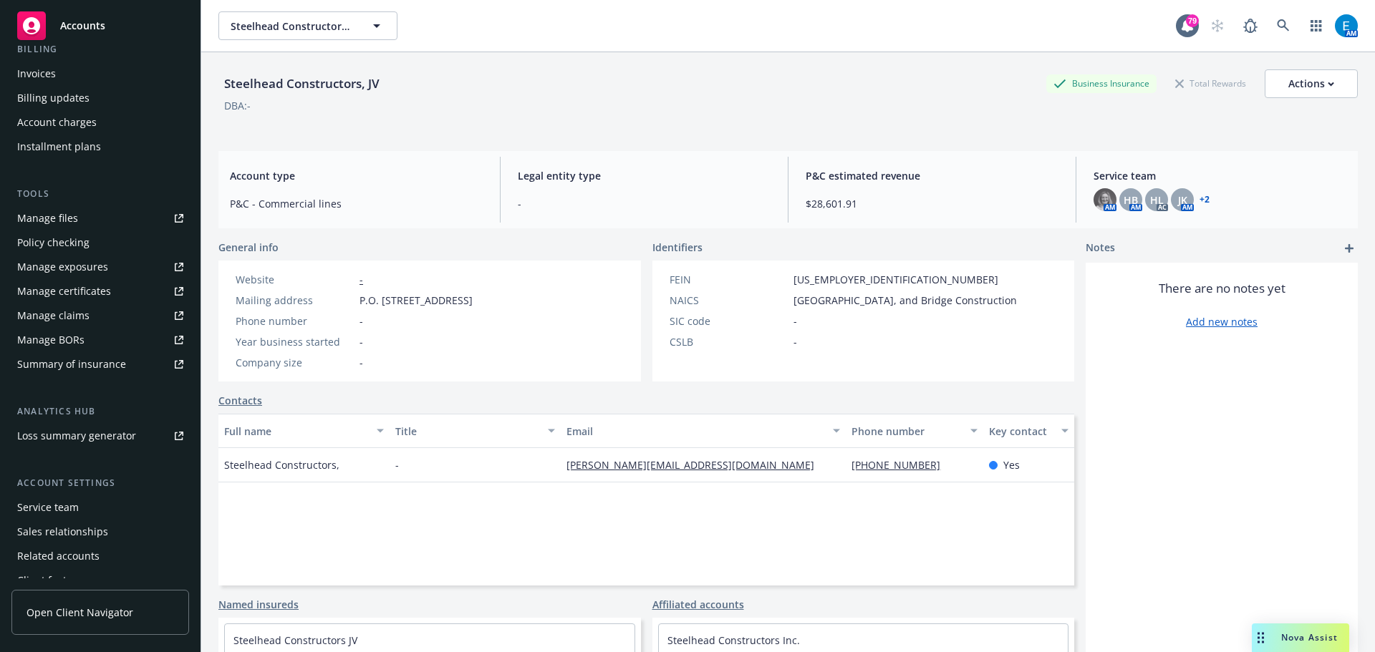
scroll to position [274, 0]
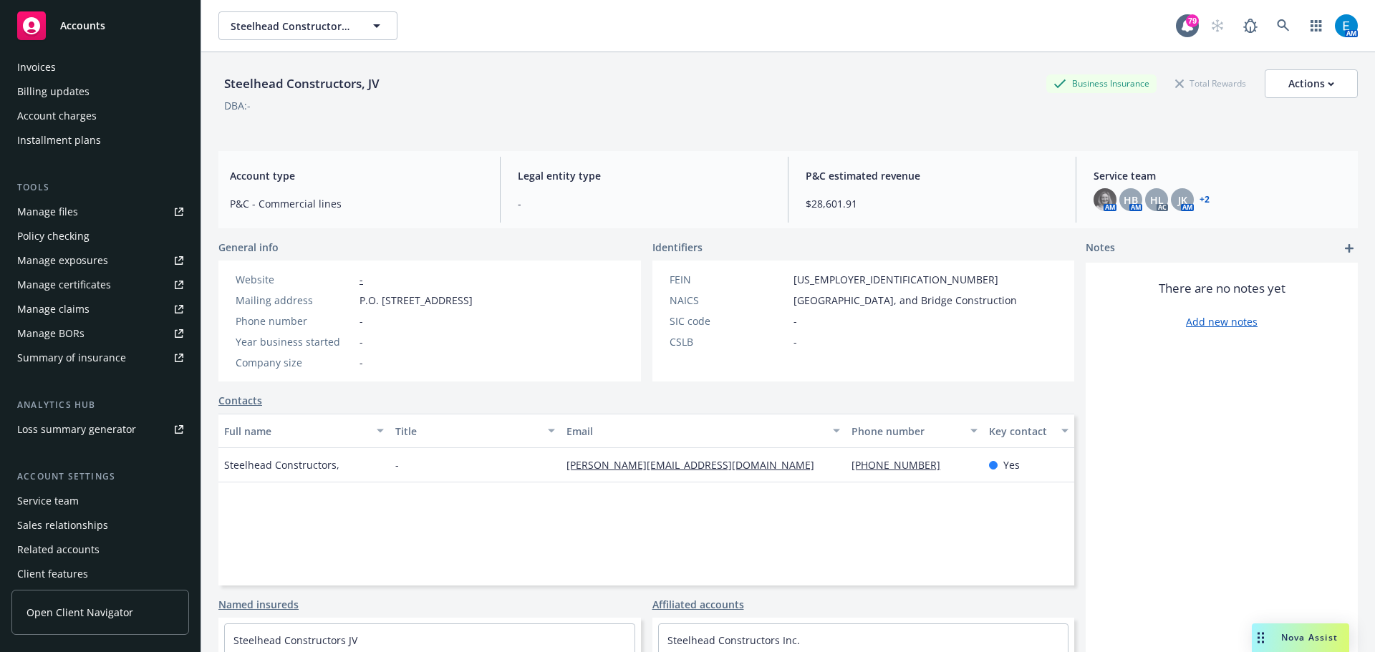
drag, startPoint x: 65, startPoint y: 500, endPoint x: 125, endPoint y: 497, distance: 59.5
click at [66, 500] on div "Service team" at bounding box center [48, 501] width 62 height 23
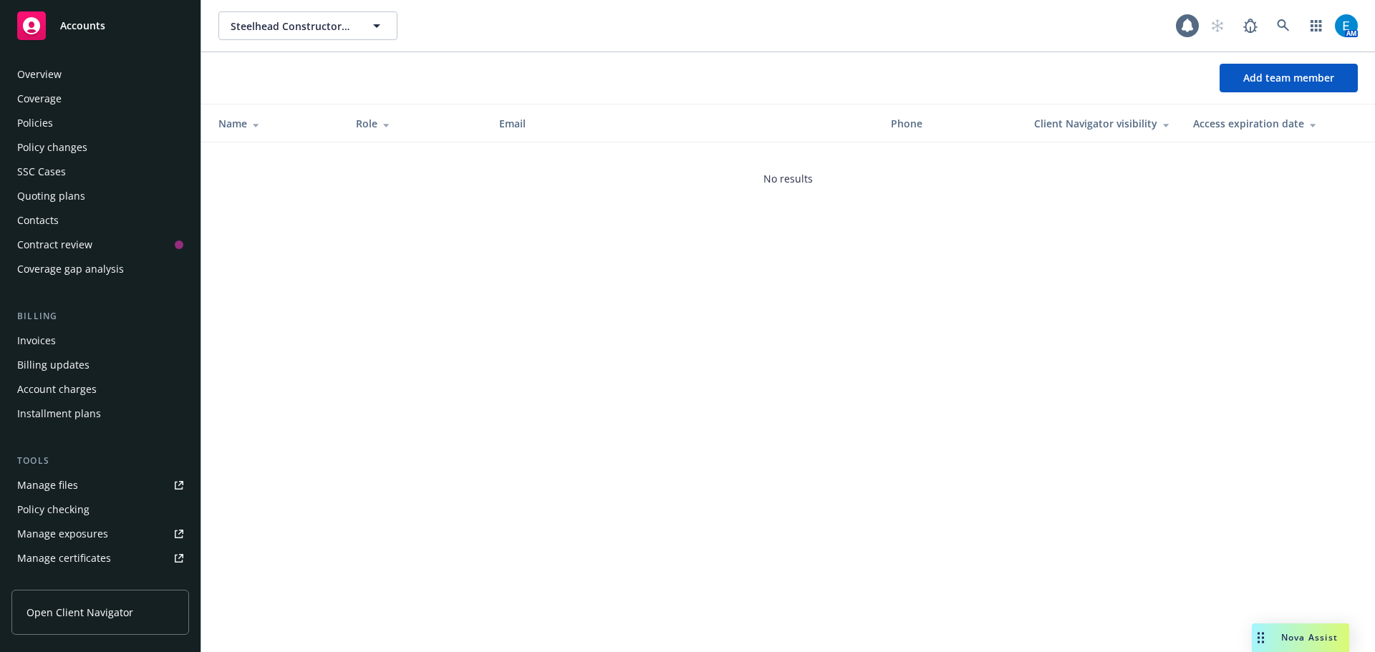
scroll to position [305, 0]
